Goal: Transaction & Acquisition: Obtain resource

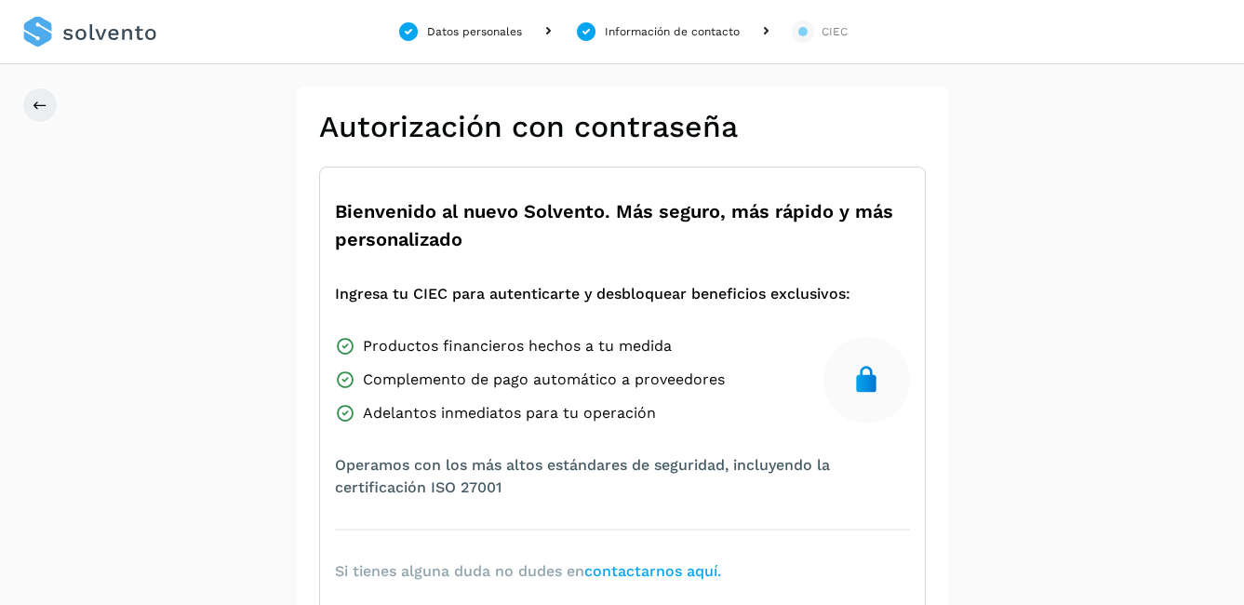
scroll to position [368, 0]
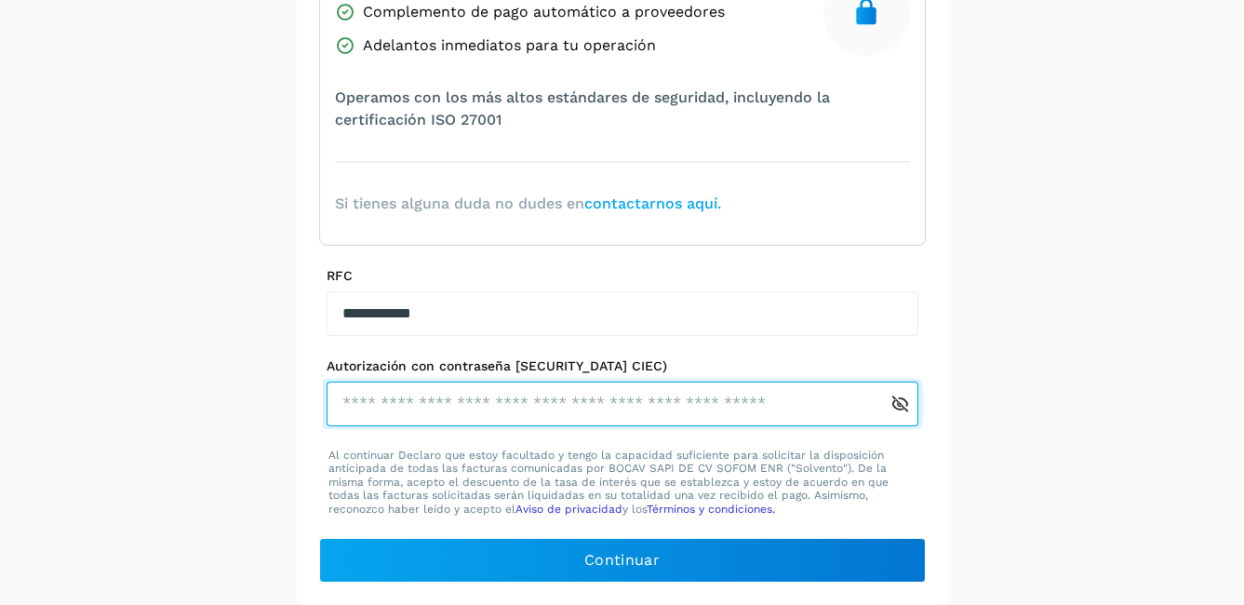
click at [719, 415] on input "text" at bounding box center [609, 404] width 564 height 45
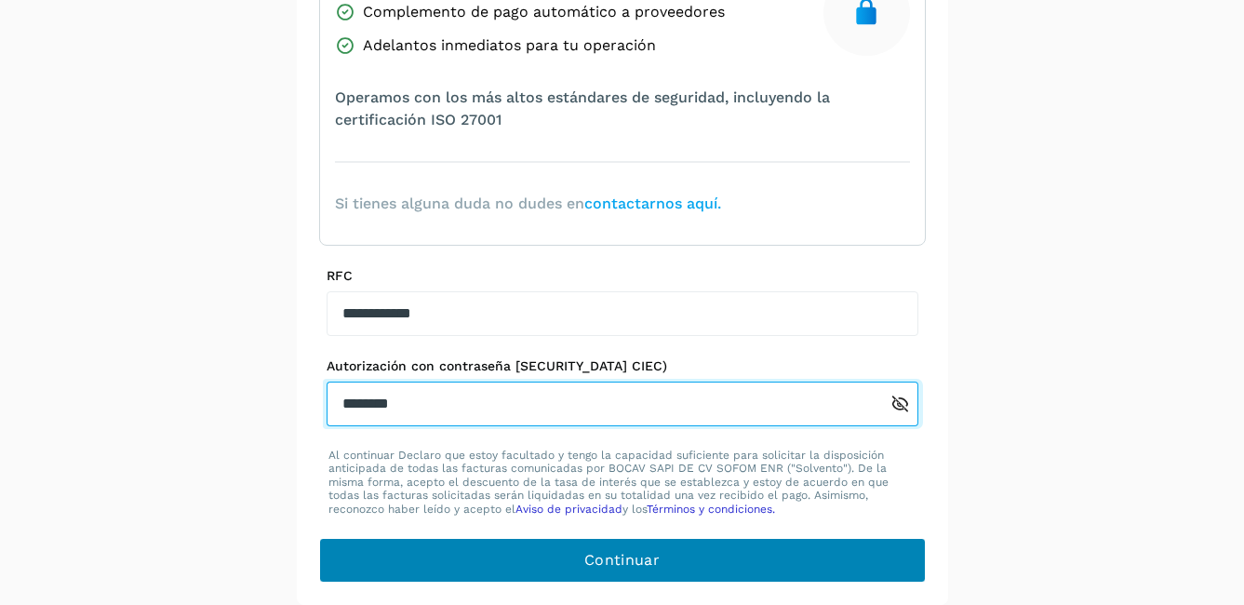
type input "********"
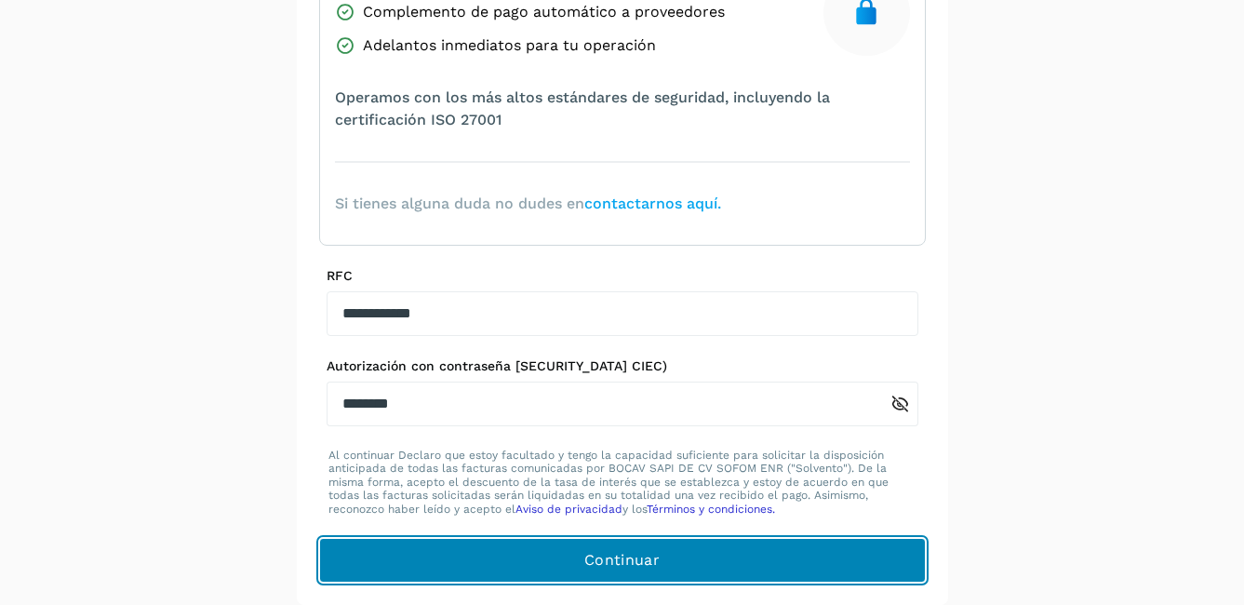
click at [723, 569] on button "Continuar" at bounding box center [622, 560] width 607 height 45
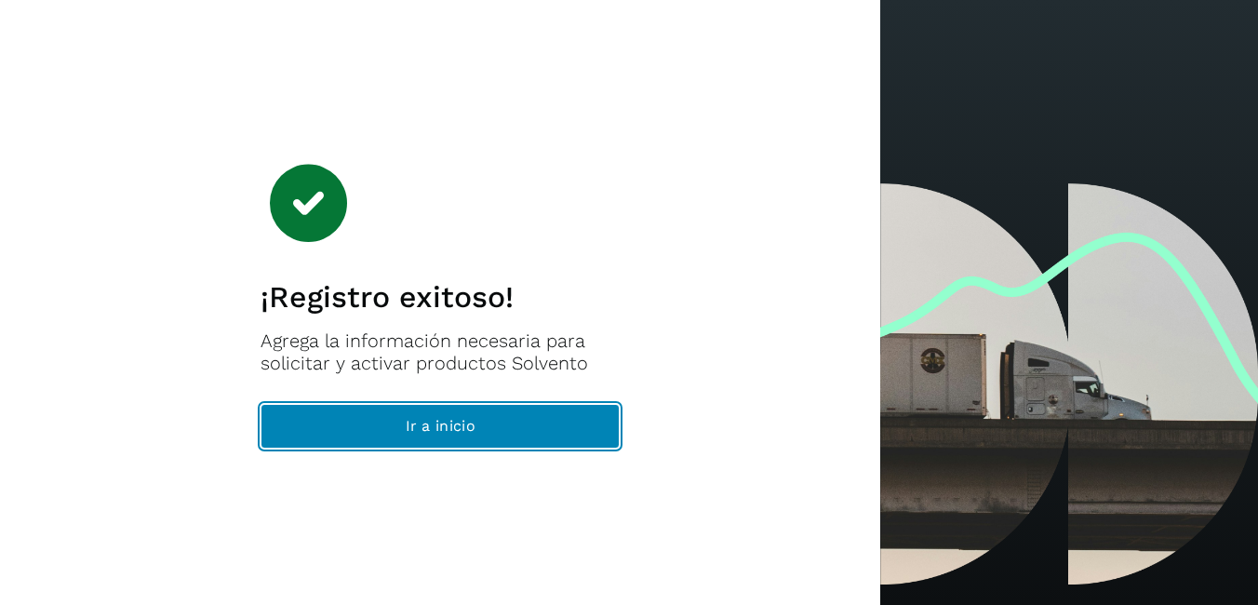
click at [485, 432] on button "Ir a inicio" at bounding box center [440, 426] width 359 height 45
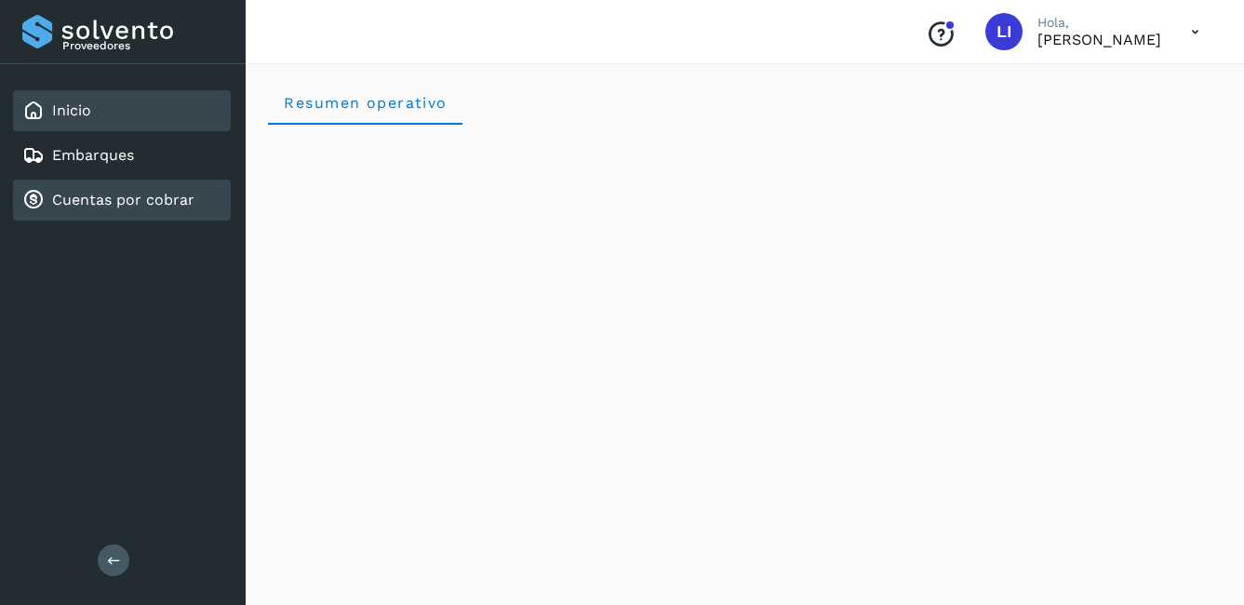
click at [165, 193] on link "Cuentas por cobrar" at bounding box center [123, 200] width 142 height 18
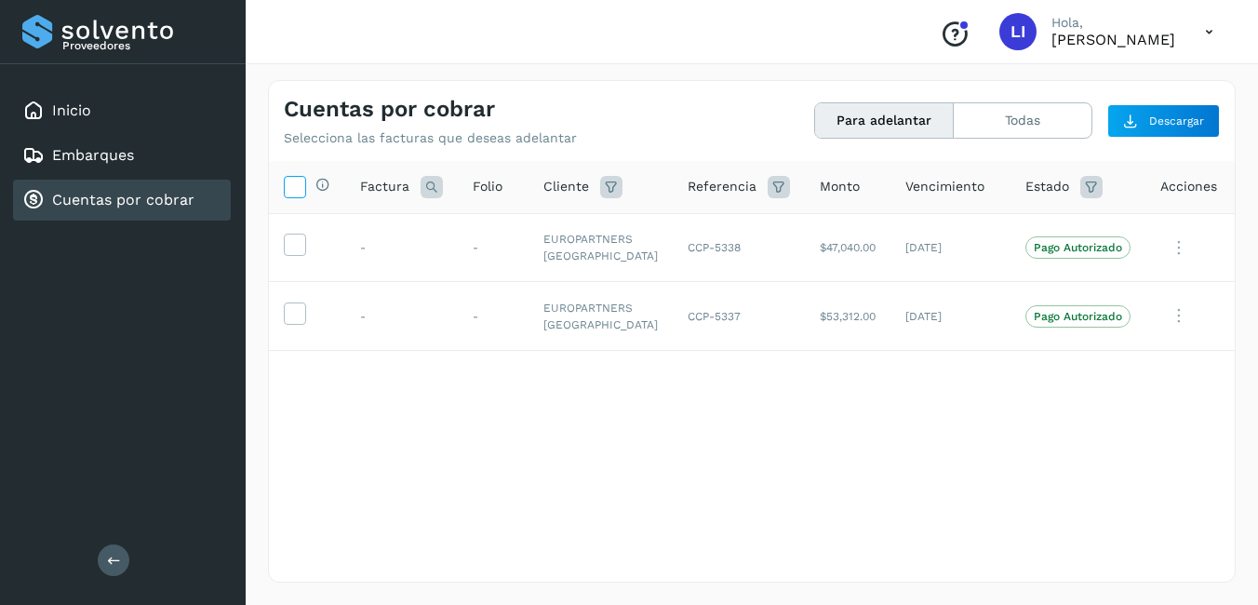
click at [294, 193] on icon at bounding box center [295, 186] width 20 height 20
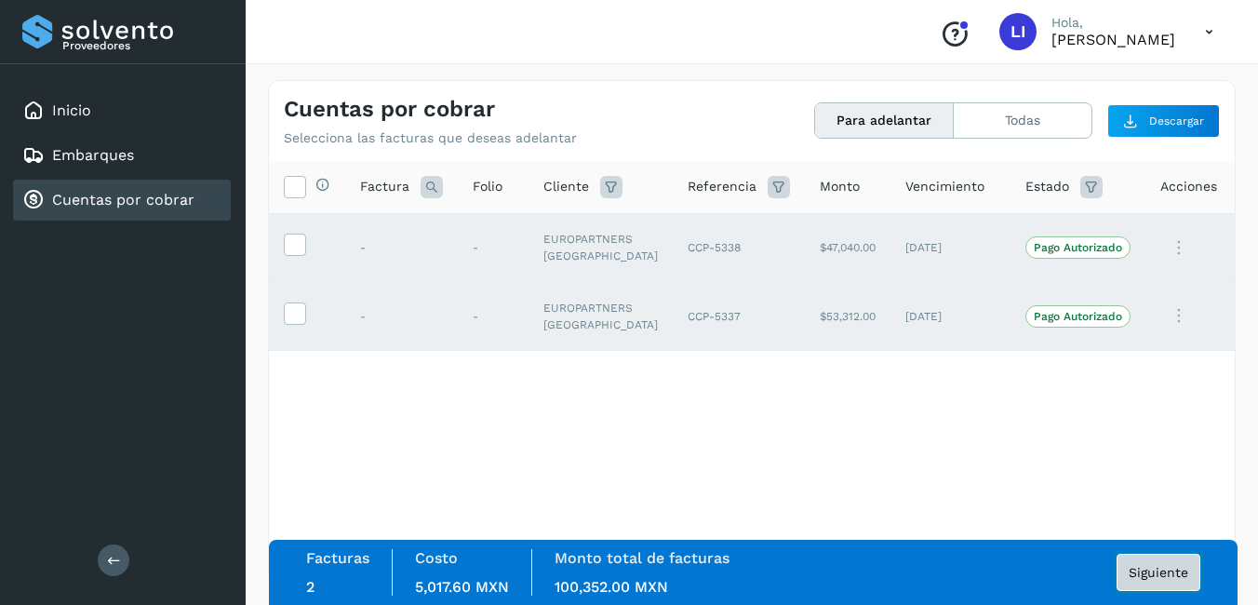
click at [1163, 571] on span "Siguiente" at bounding box center [1159, 572] width 60 height 13
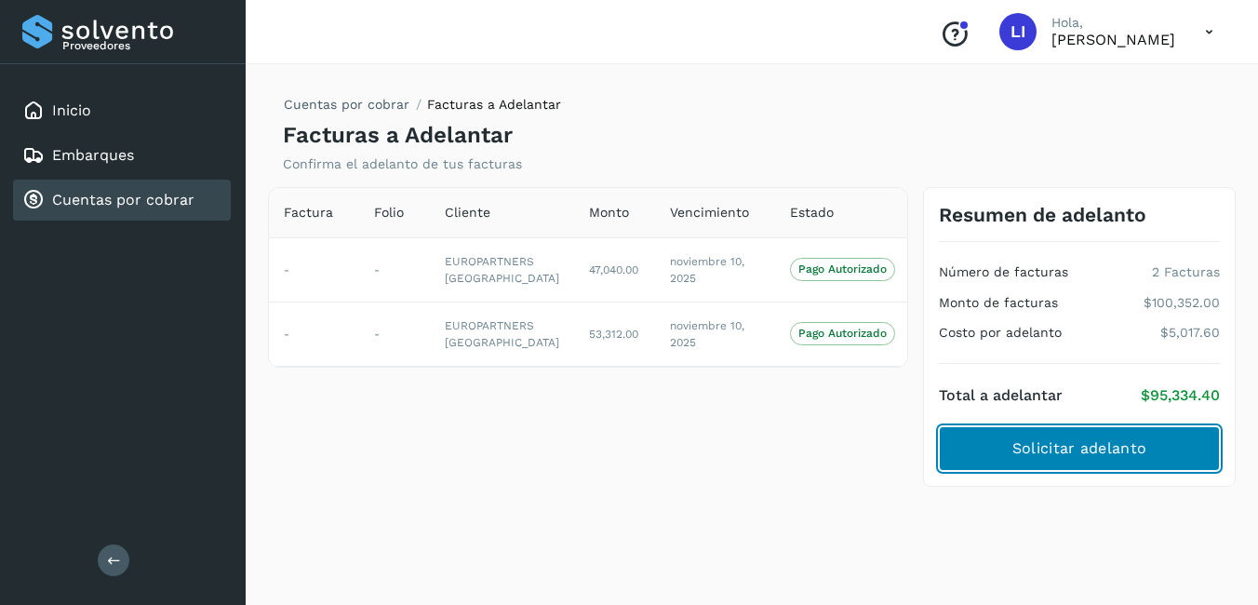
click at [1133, 450] on span "Solicitar adelanto" at bounding box center [1080, 448] width 134 height 20
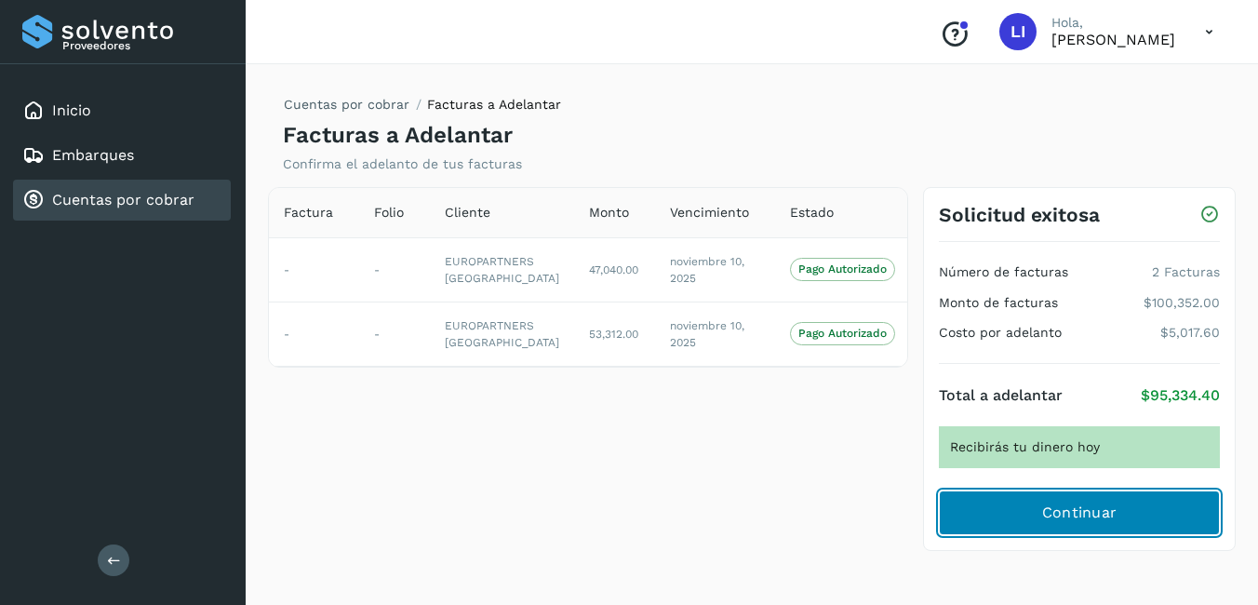
click at [1108, 518] on span "Continuar" at bounding box center [1079, 513] width 75 height 20
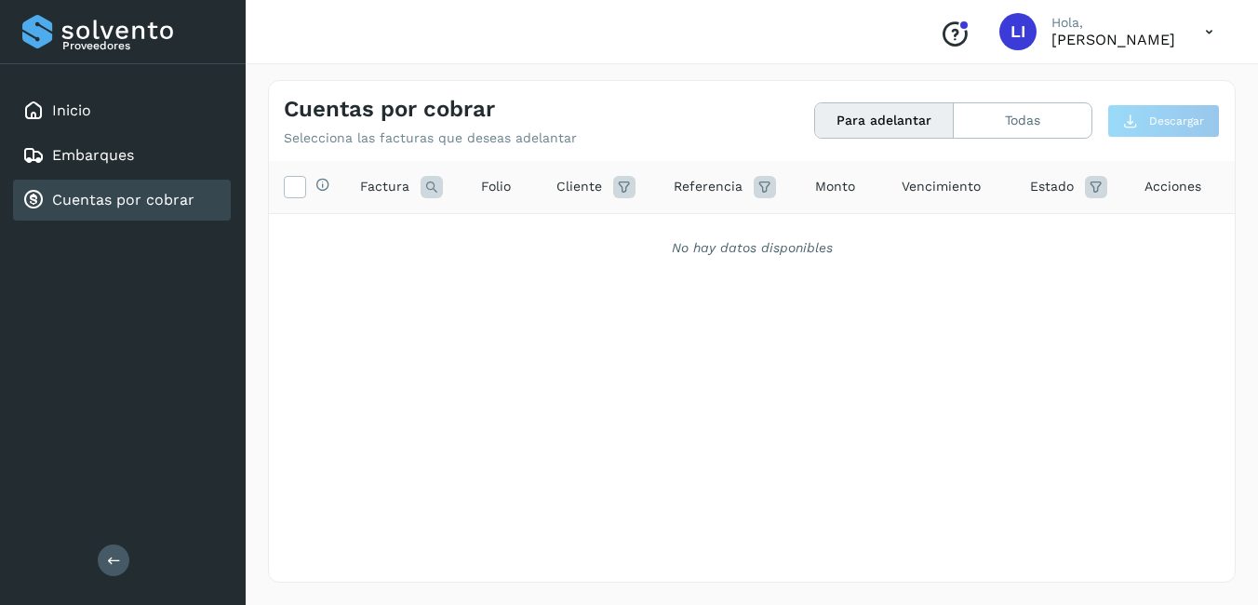
click at [1210, 29] on icon at bounding box center [1209, 32] width 38 height 38
click at [1108, 83] on div "Cerrar sesión" at bounding box center [1117, 83] width 222 height 35
